Goal: Task Accomplishment & Management: Manage account settings

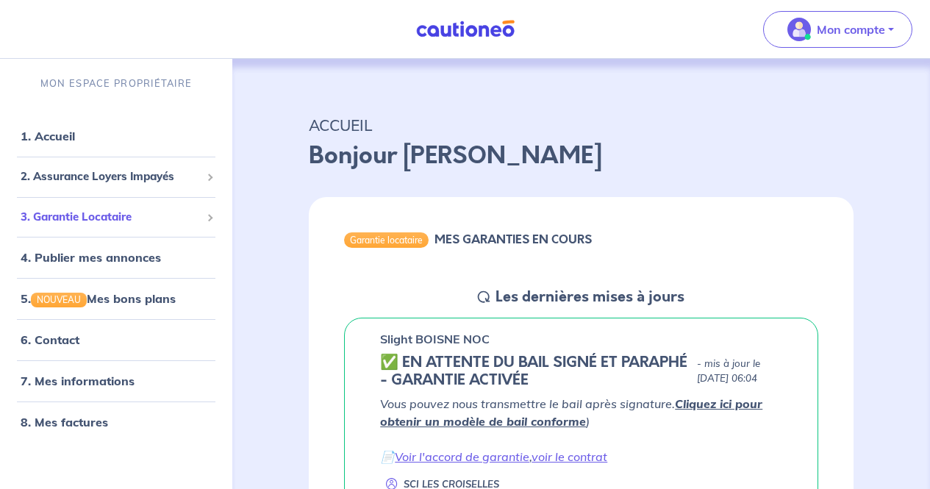
click at [53, 213] on span "3. Garantie Locataire" at bounding box center [111, 217] width 180 height 17
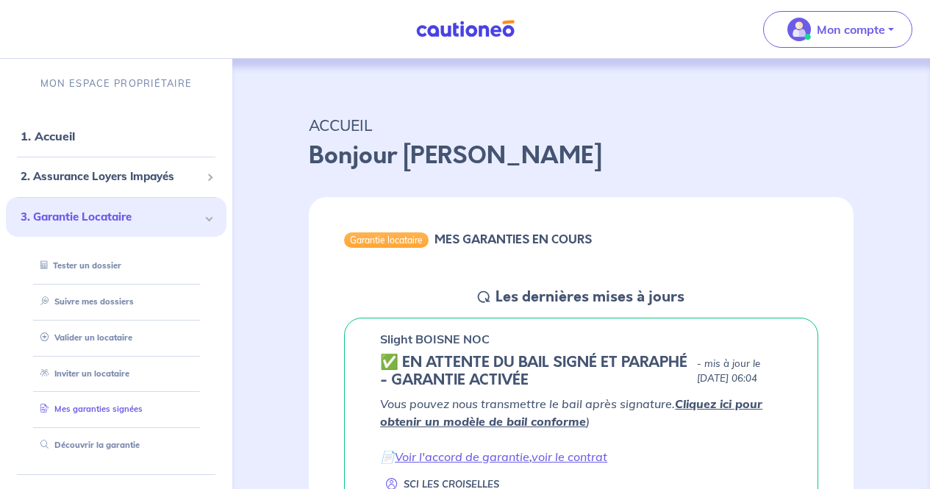
click at [138, 407] on link "Mes garanties signées" at bounding box center [89, 409] width 108 height 10
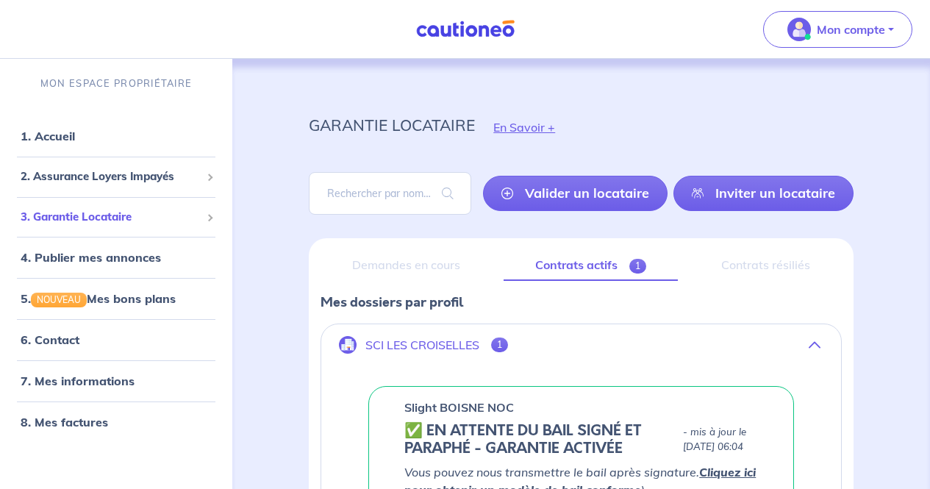
click at [159, 218] on span "3. Garantie Locataire" at bounding box center [111, 217] width 180 height 17
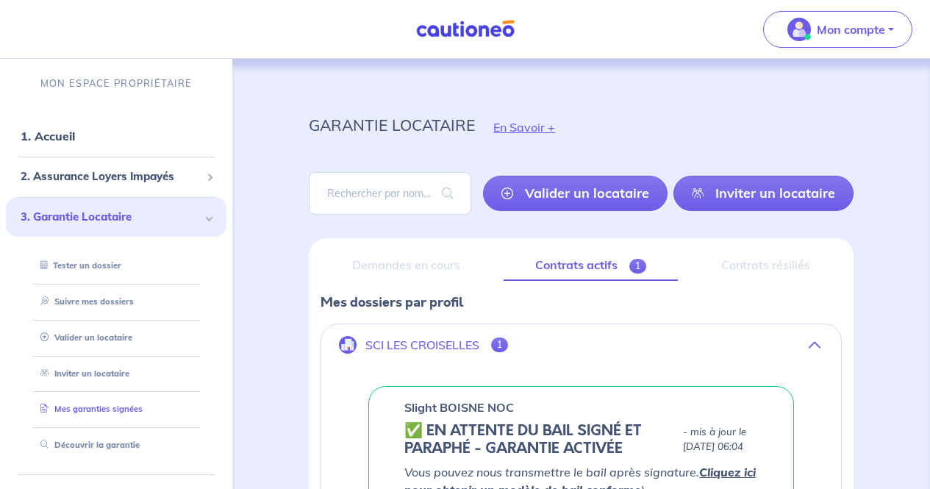
click at [121, 414] on link "Mes garanties signées" at bounding box center [89, 409] width 108 height 10
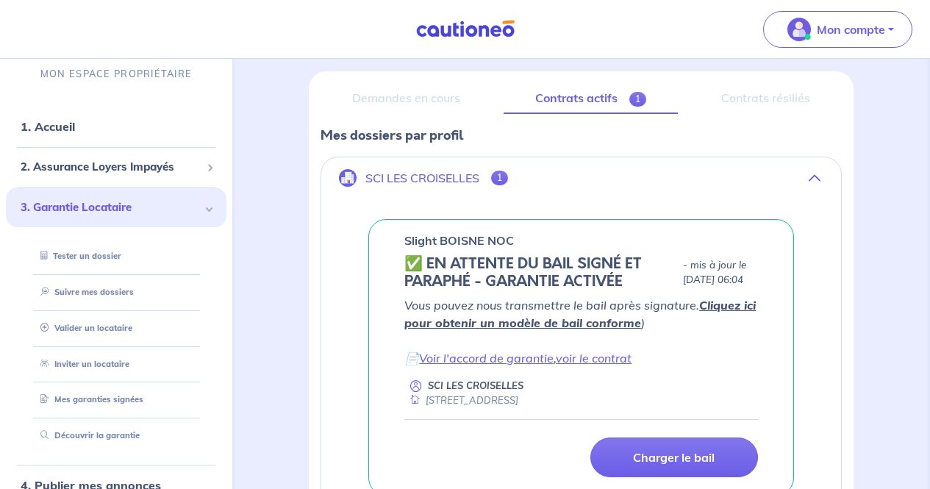
scroll to position [174, 0]
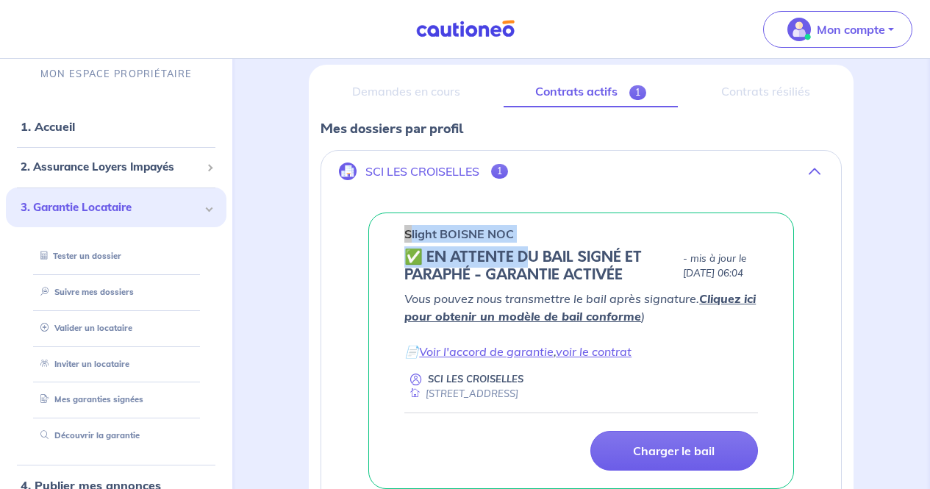
drag, startPoint x: 399, startPoint y: 232, endPoint x: 524, endPoint y: 243, distance: 125.5
click at [524, 243] on div "Slight BOISNE NOC ✅️️️ EN ATTENTE DU BAIL SIGNÉ ET PARAPHÉ - GARANTIE ACTIVÉE -…" at bounding box center [581, 351] width 426 height 277
click at [572, 224] on div "Slight BOISNE NOC ✅️️️ EN ATTENTE DU BAIL SIGNÉ ET PARAPHÉ - GARANTIE ACTIVÉE -…" at bounding box center [581, 351] width 426 height 277
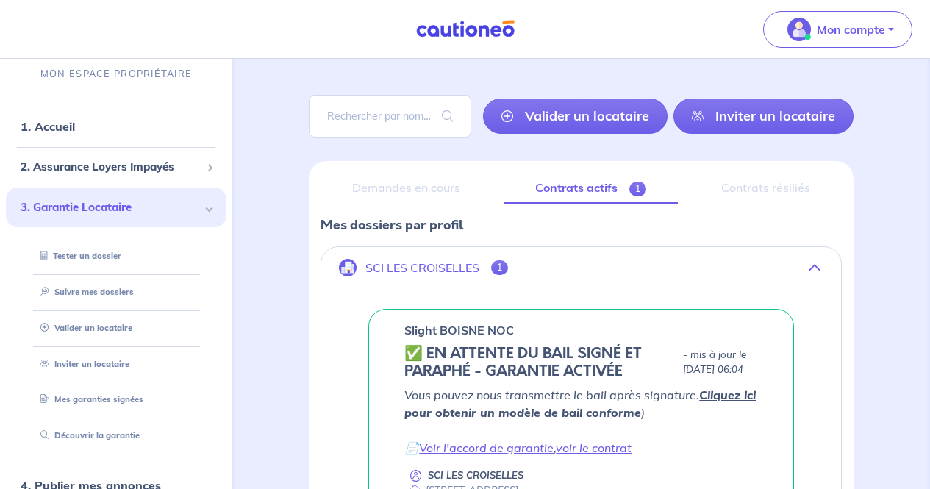
scroll to position [73, 0]
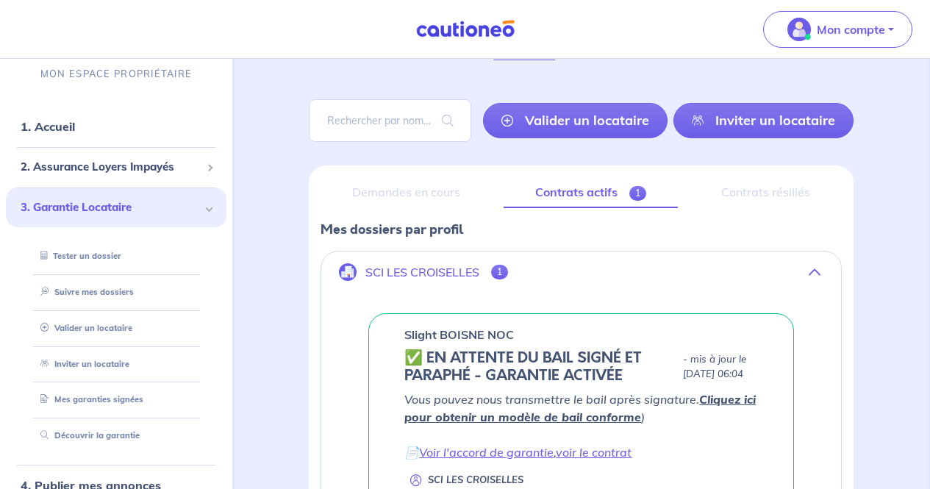
click at [446, 192] on div "Demandes en cours" at bounding box center [406, 192] width 171 height 31
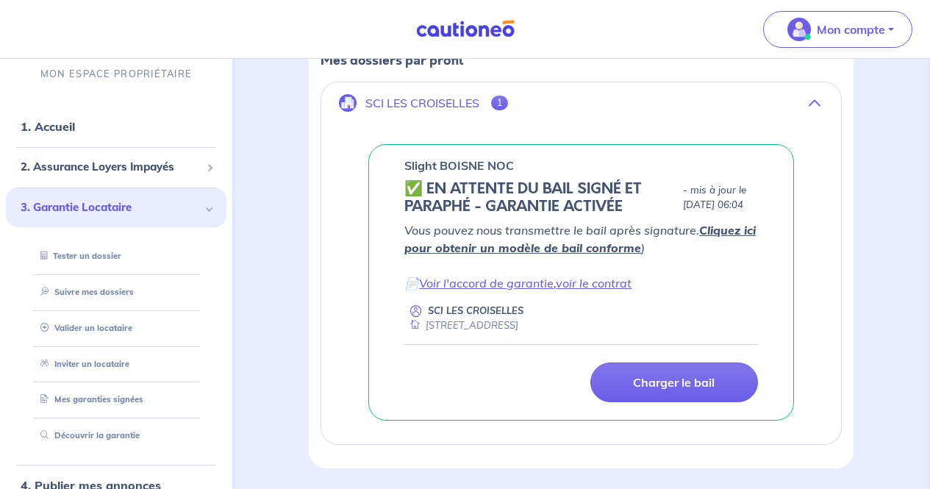
scroll to position [184, 0]
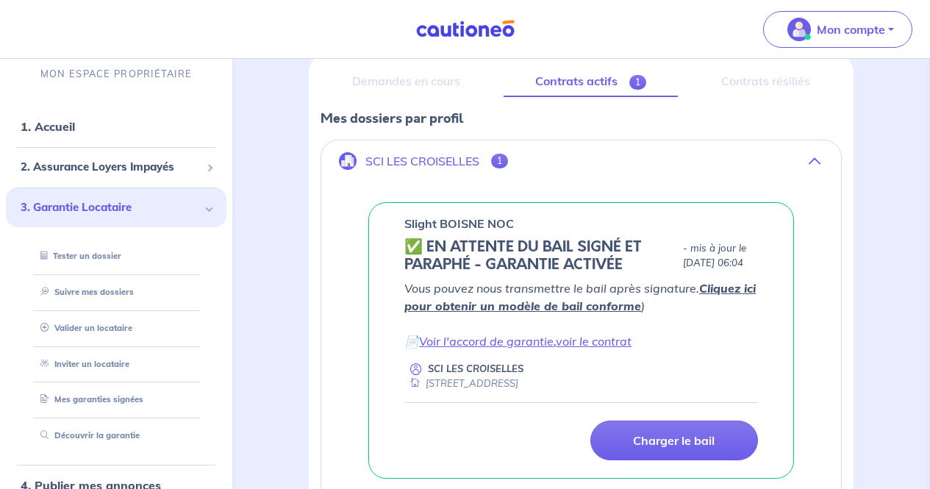
click at [98, 206] on span "3. Garantie Locataire" at bounding box center [111, 207] width 180 height 17
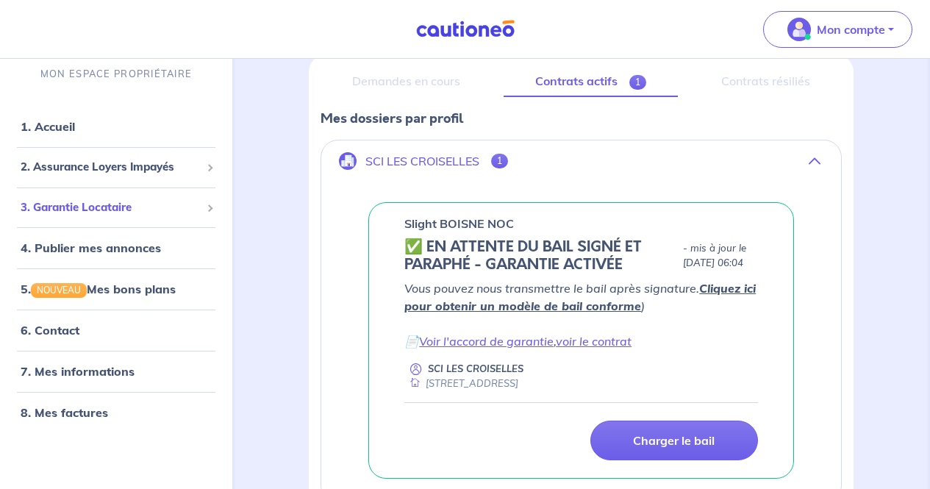
click at [98, 206] on span "3. Garantie Locataire" at bounding box center [111, 207] width 180 height 17
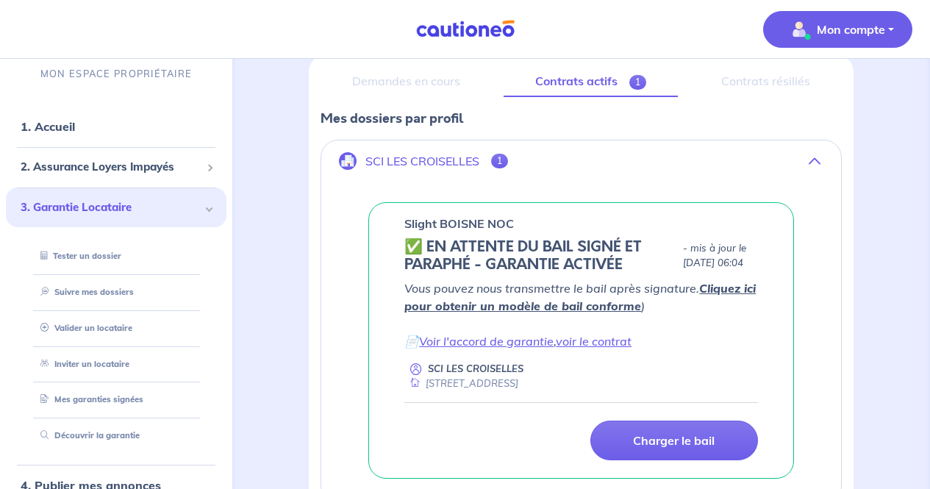
click at [864, 38] on p "Mon compte" at bounding box center [851, 30] width 68 height 18
click at [824, 93] on link "Mes informations" at bounding box center [823, 91] width 118 height 24
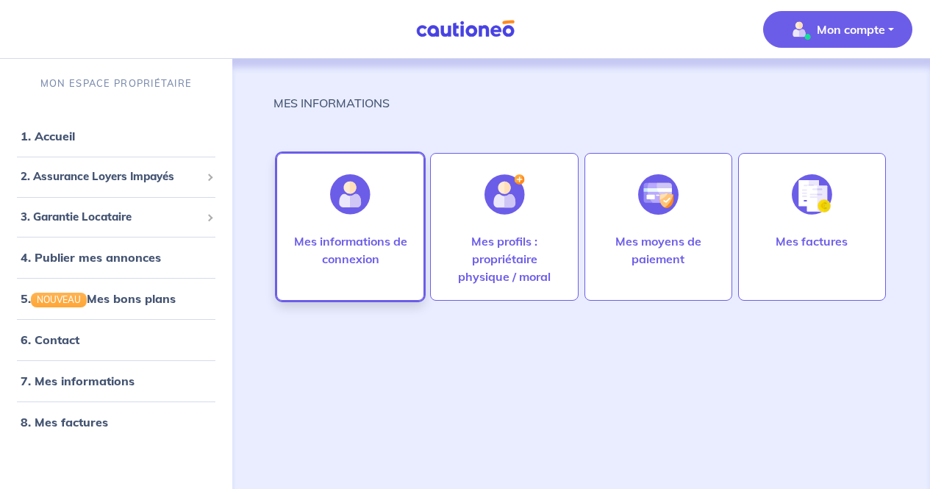
click at [371, 236] on p "Mes informations de connexion" at bounding box center [350, 249] width 117 height 35
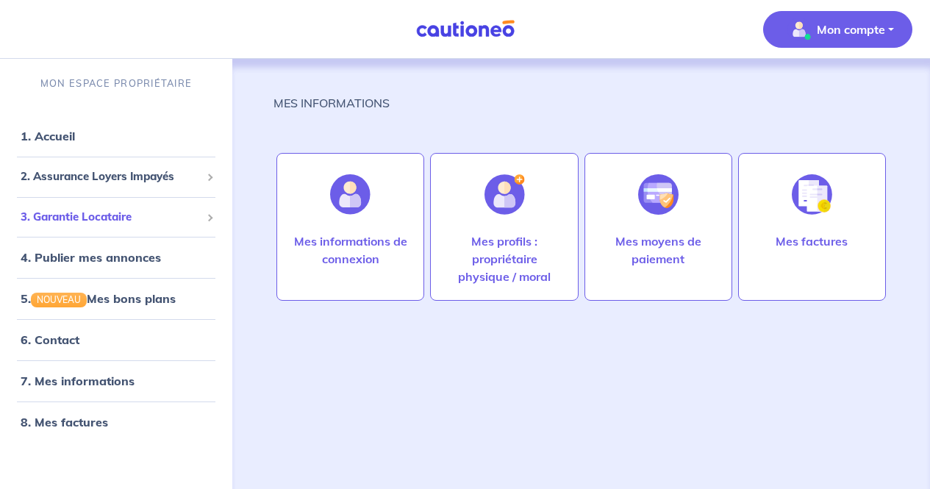
click at [170, 214] on span "3. Garantie Locataire" at bounding box center [111, 217] width 180 height 17
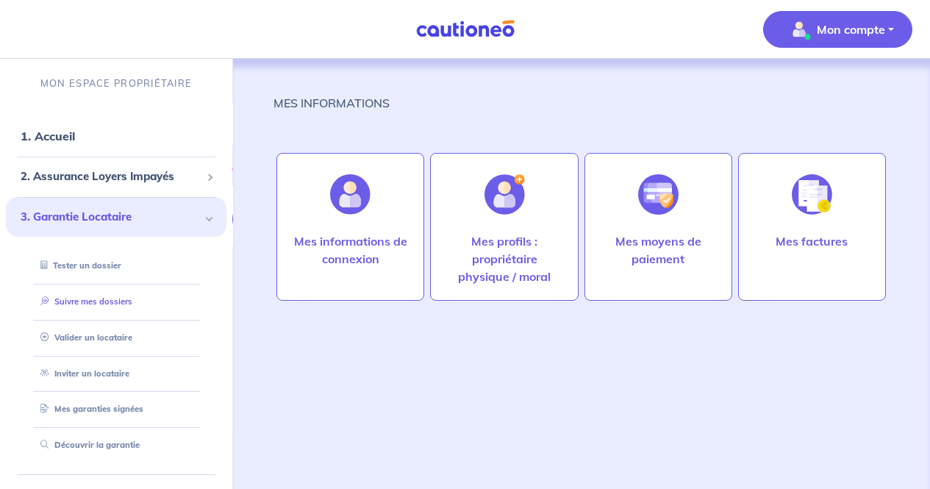
click at [132, 307] on link "Suivre mes dossiers" at bounding box center [84, 301] width 98 height 10
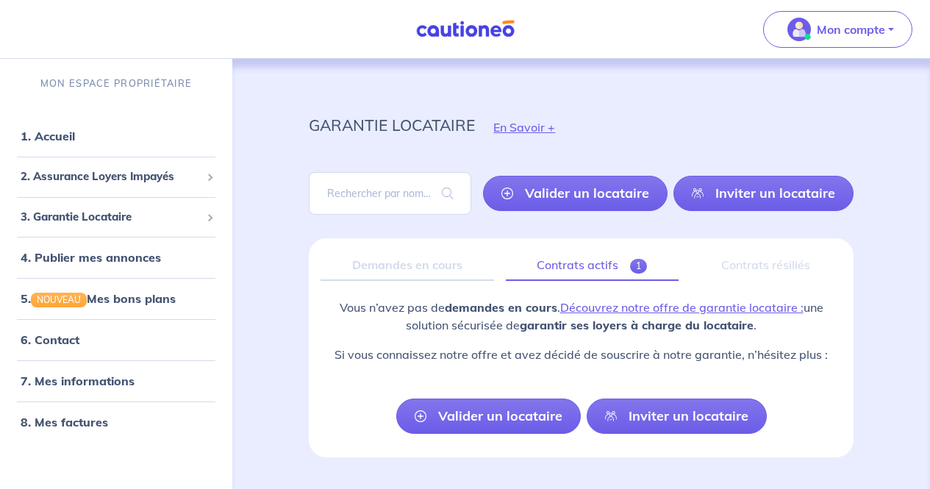
click at [599, 267] on link "Contrats actifs 1" at bounding box center [592, 265] width 173 height 31
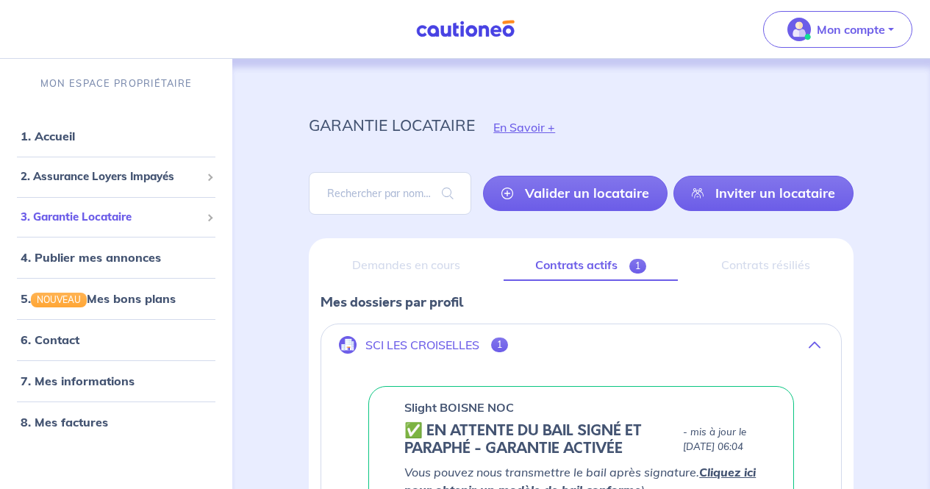
click at [184, 213] on span "3. Garantie Locataire" at bounding box center [111, 217] width 180 height 17
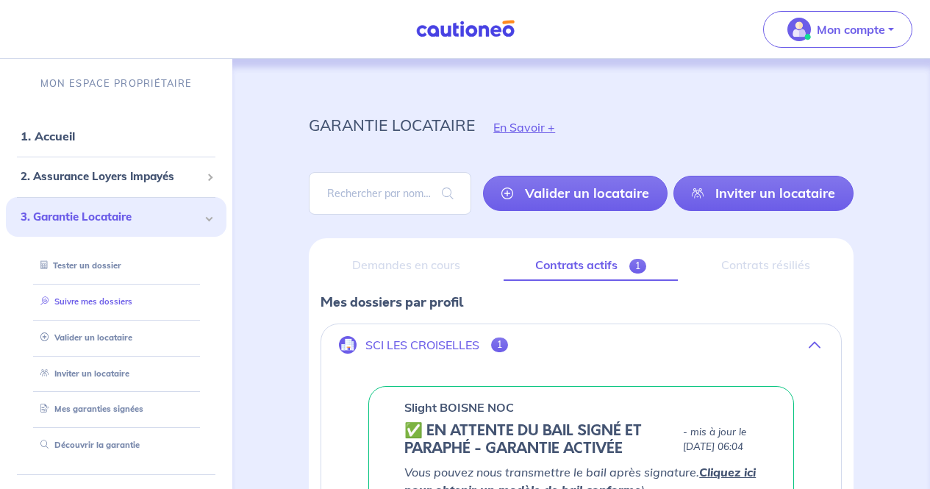
click at [124, 303] on link "Suivre mes dossiers" at bounding box center [84, 301] width 98 height 10
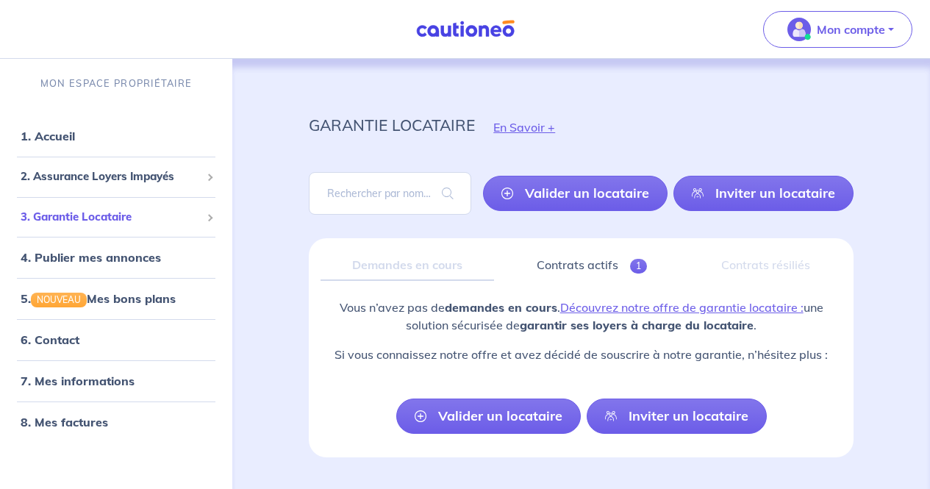
click at [188, 225] on div "3. Garantie Locataire" at bounding box center [116, 217] width 221 height 29
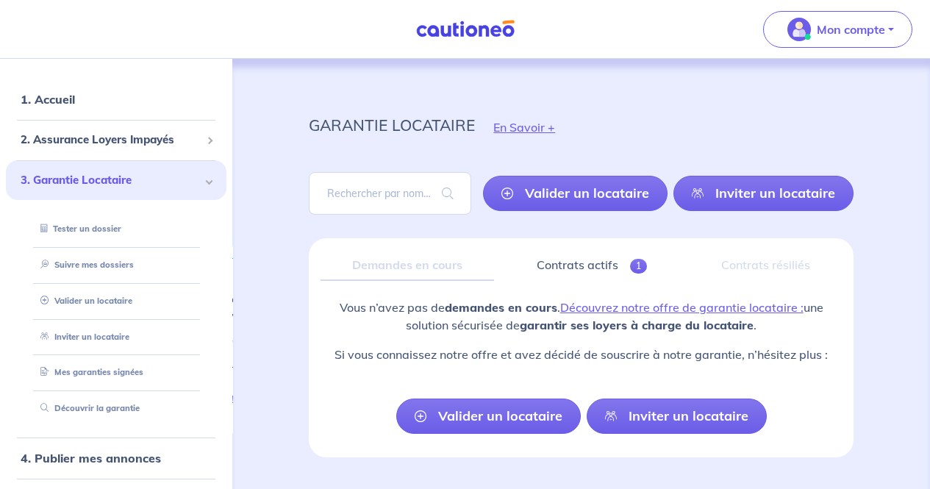
scroll to position [37, 0]
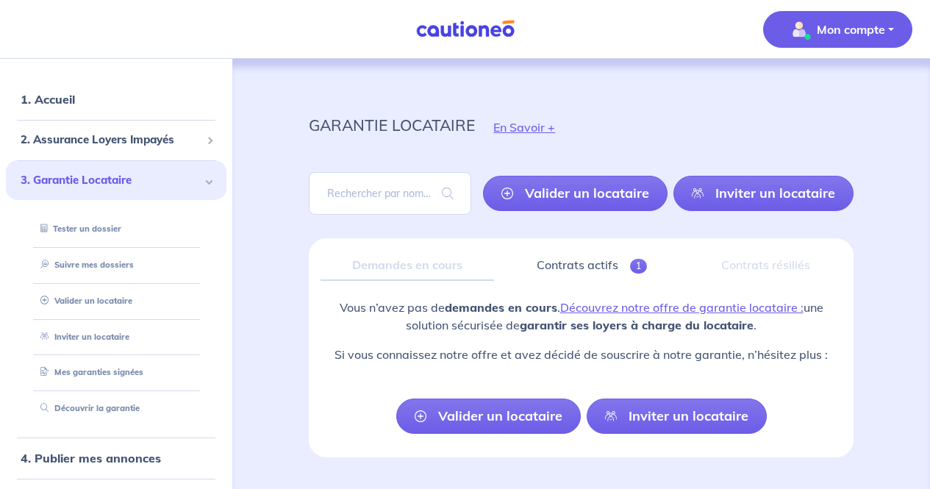
click at [863, 36] on p "Mon compte" at bounding box center [851, 30] width 68 height 18
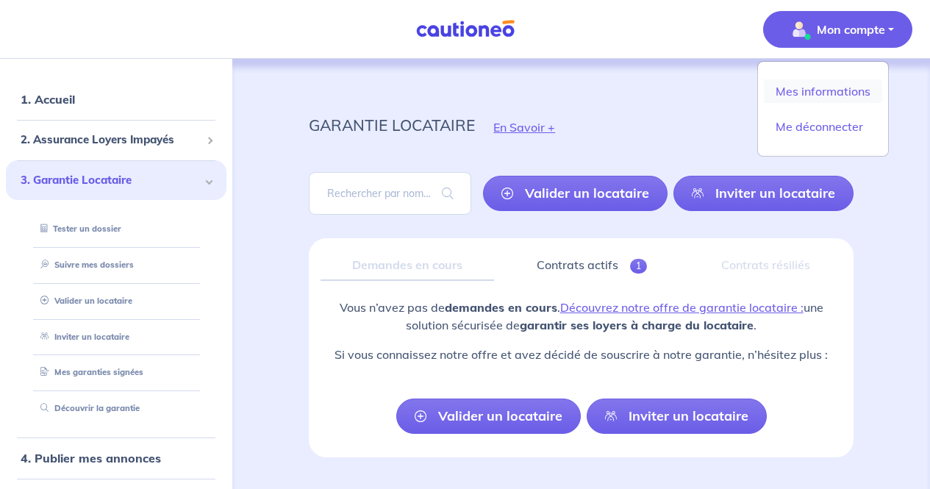
click at [827, 92] on link "Mes informations" at bounding box center [823, 91] width 118 height 24
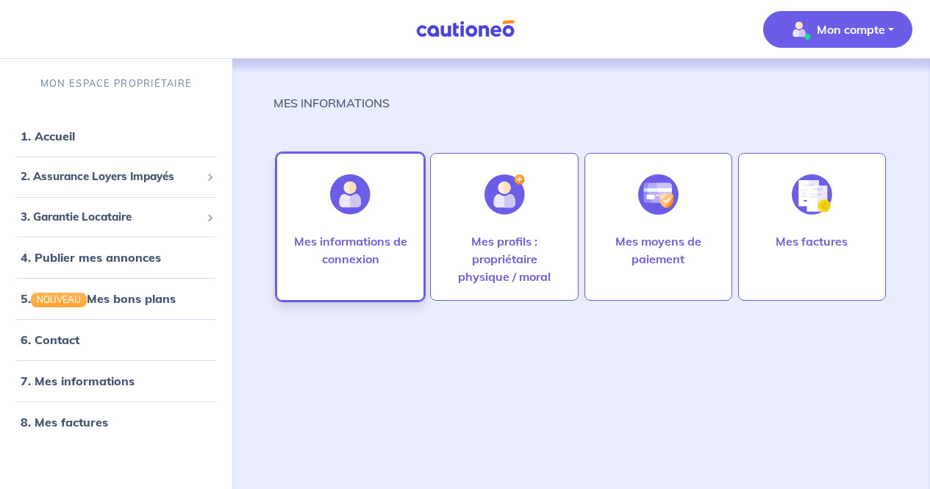
click at [379, 249] on p "Mes informations de connexion" at bounding box center [350, 249] width 117 height 35
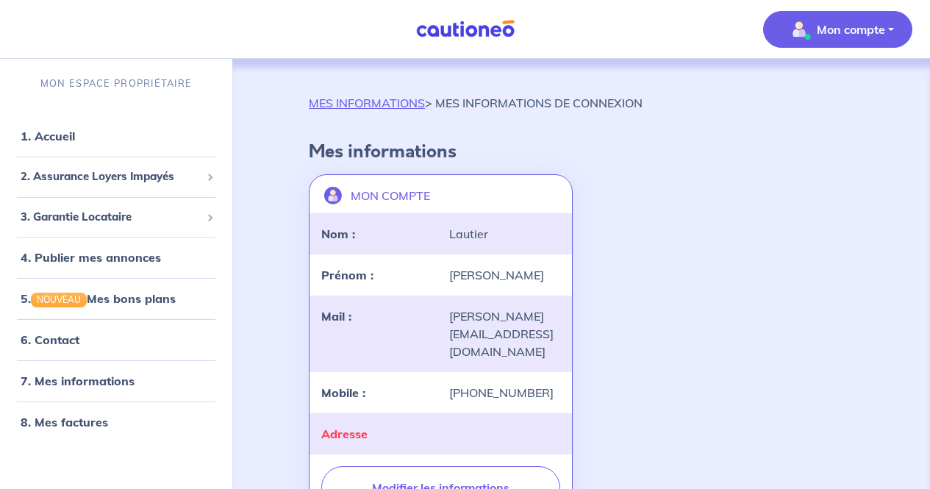
click at [842, 28] on p "Mon compte" at bounding box center [851, 30] width 68 height 18
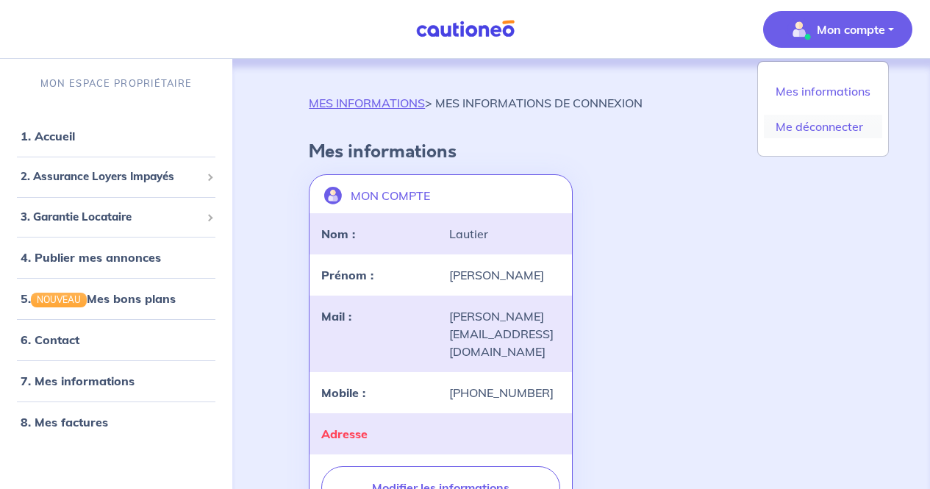
click at [805, 126] on link "Me déconnecter" at bounding box center [823, 127] width 118 height 24
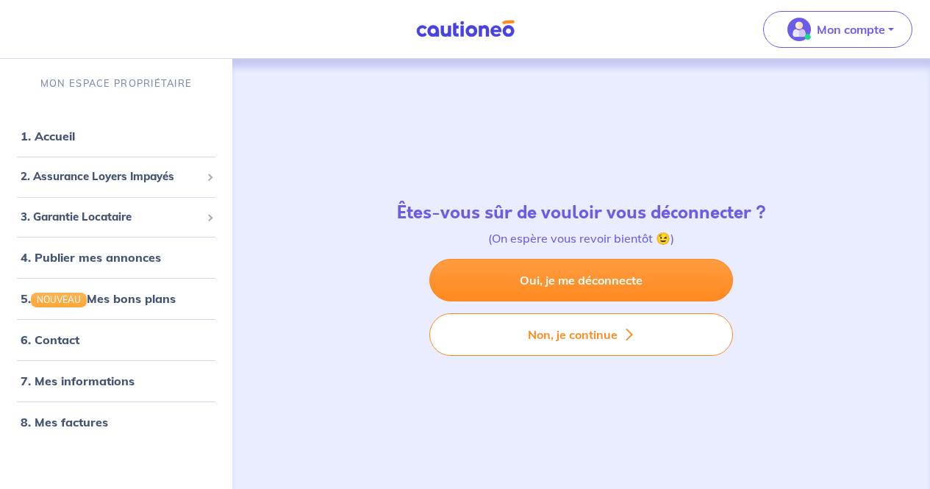
click at [622, 251] on div "Êtes-vous sûr de vouloir vous déconnecter ? (On espère vous revoir bientôt 😉)" at bounding box center [581, 230] width 387 height 57
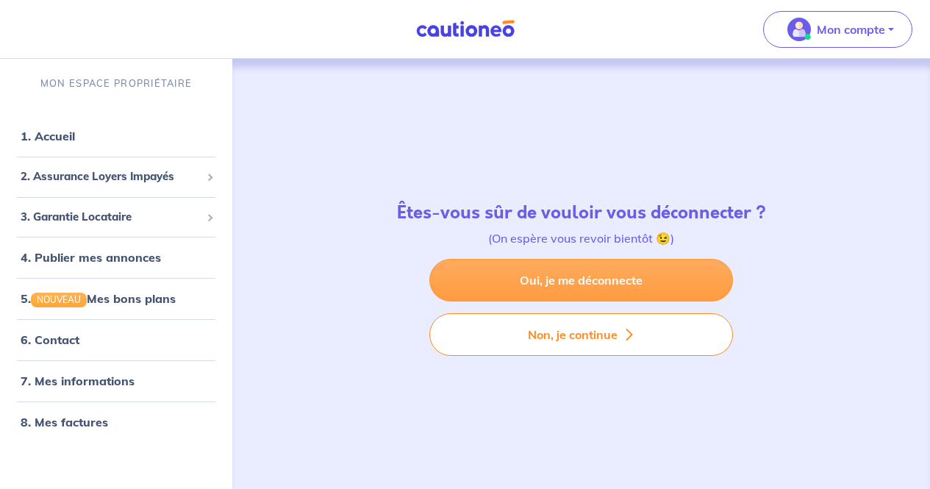
click at [622, 263] on link "Oui, je me déconnecte" at bounding box center [582, 280] width 304 height 43
